Goal: Navigation & Orientation: Find specific page/section

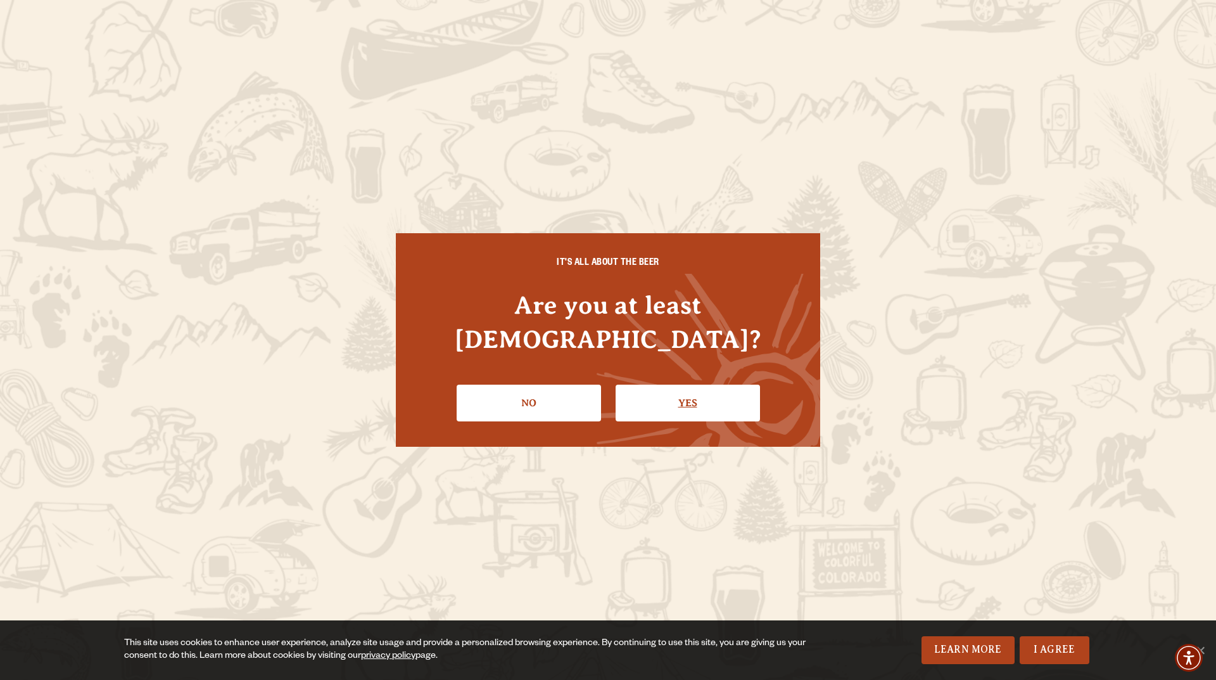
click at [691, 384] on link "Yes" at bounding box center [688, 402] width 144 height 37
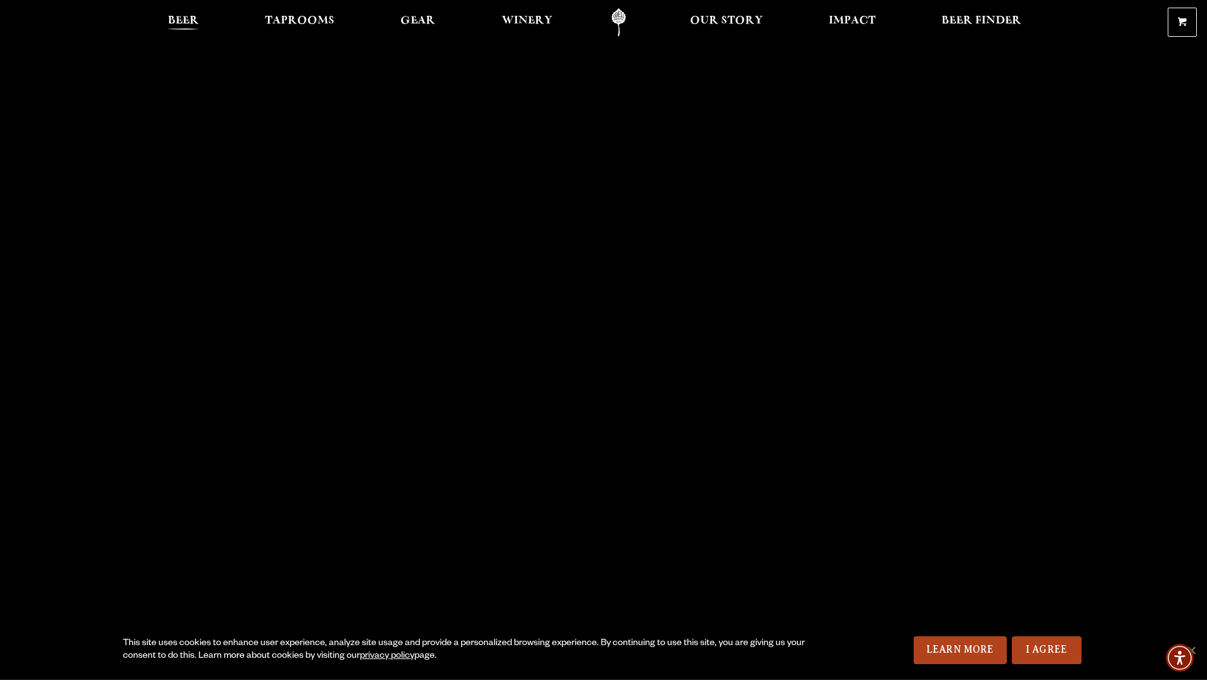
click at [181, 20] on span "Beer" at bounding box center [183, 21] width 31 height 10
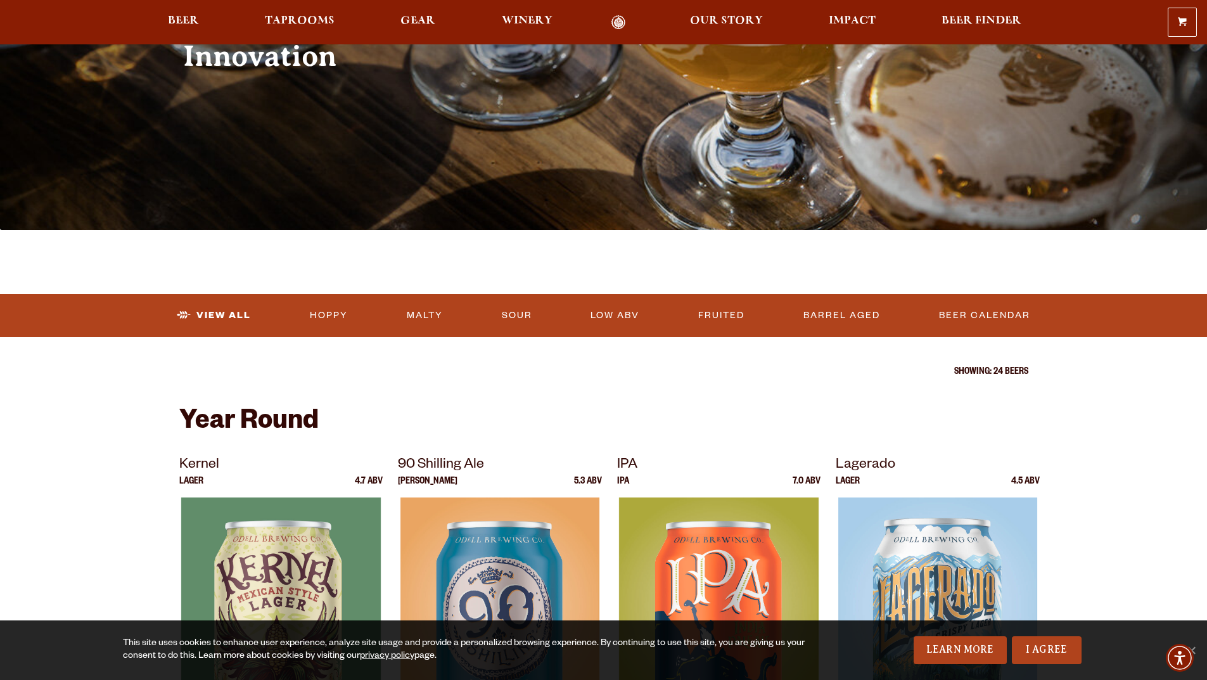
scroll to position [190, 0]
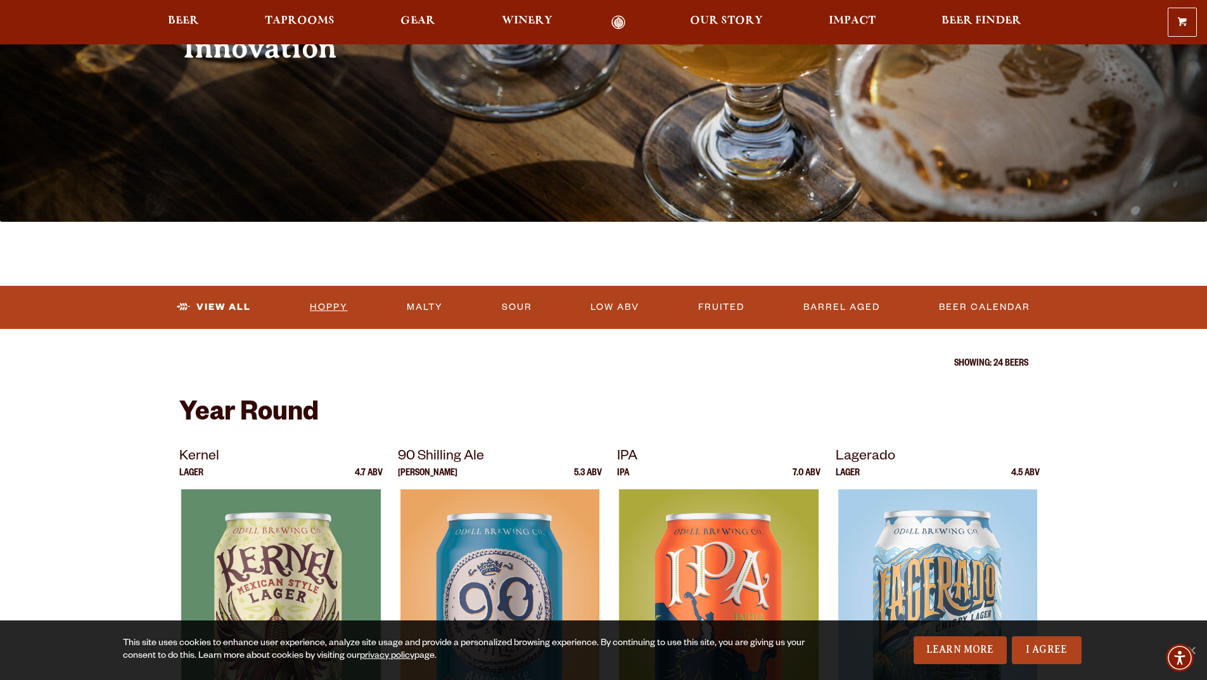
click at [312, 308] on link "Hoppy" at bounding box center [329, 307] width 48 height 29
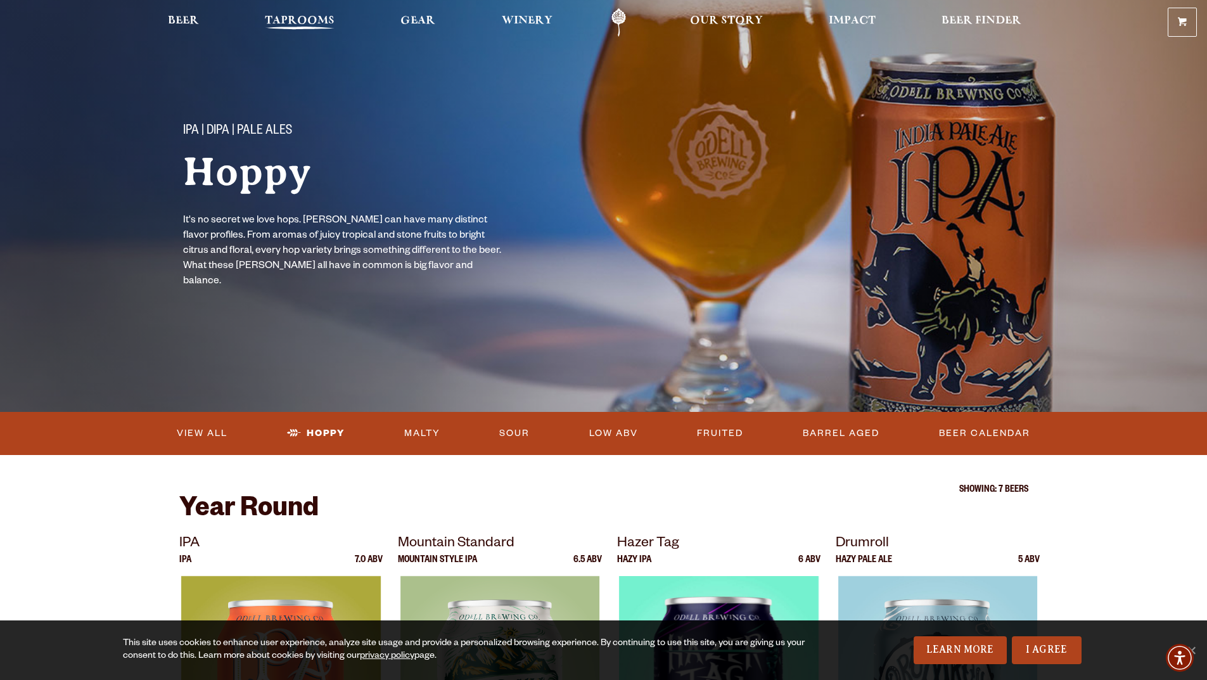
click at [301, 23] on span "Taprooms" at bounding box center [300, 21] width 70 height 10
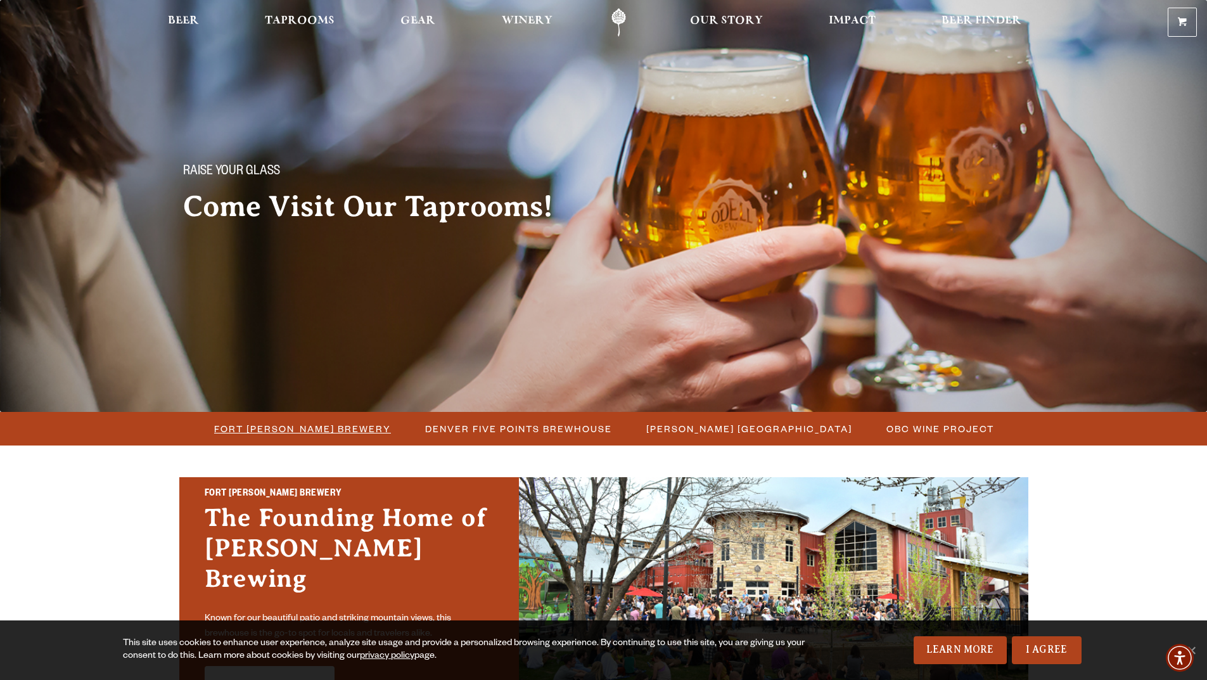
click at [307, 436] on span "Fort [PERSON_NAME] Brewery" at bounding box center [302, 428] width 177 height 18
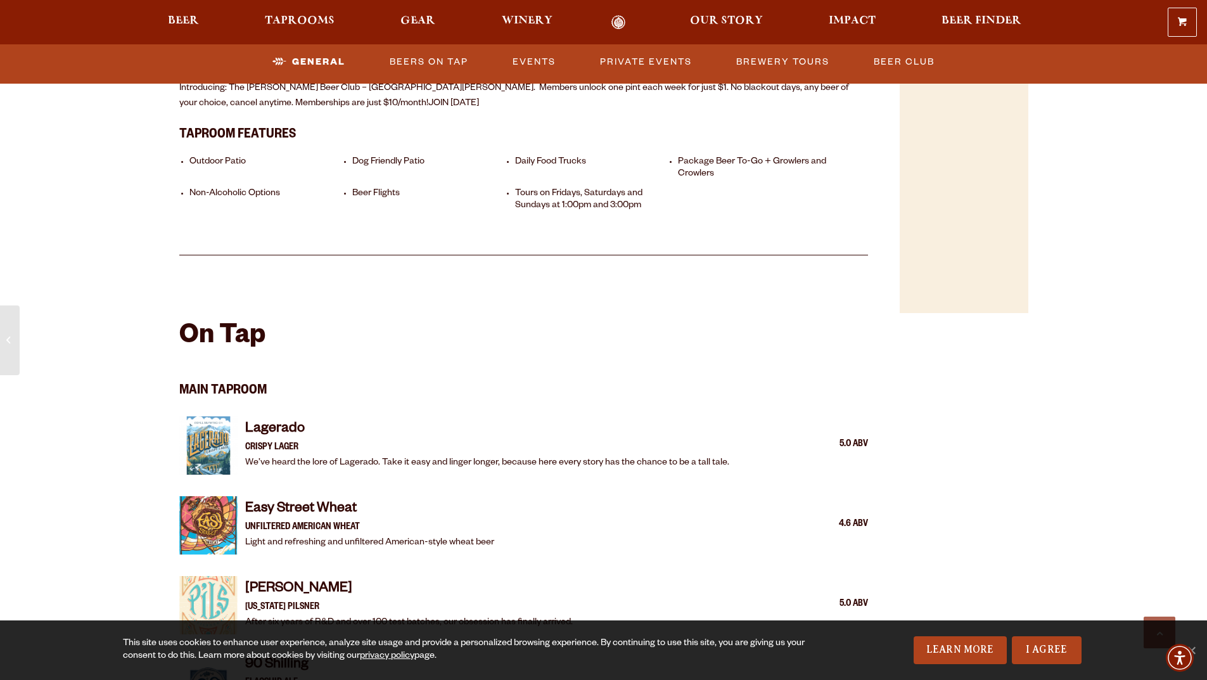
scroll to position [1077, 0]
